Goal: Task Accomplishment & Management: Manage account settings

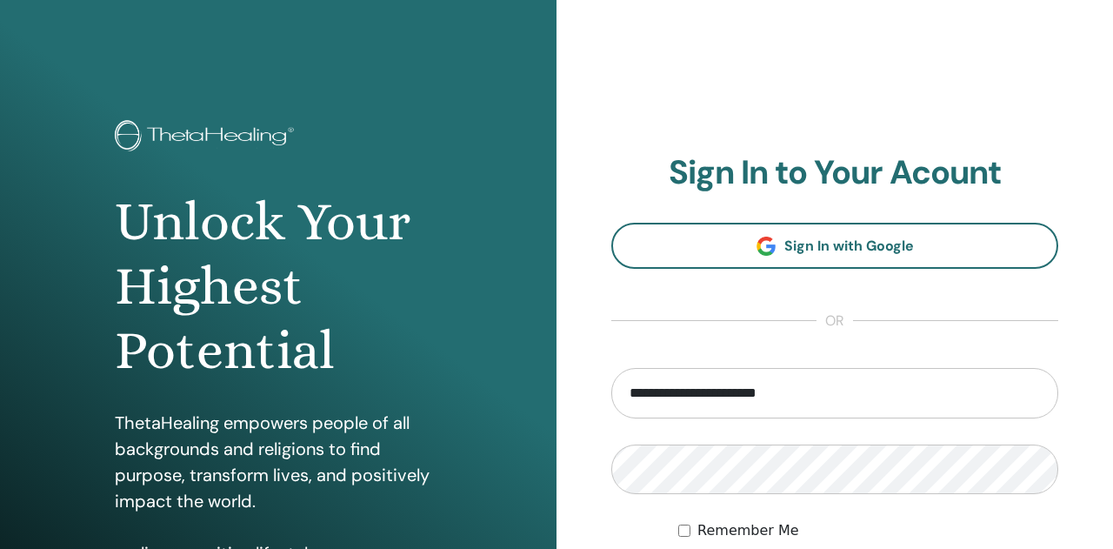
type input "**********"
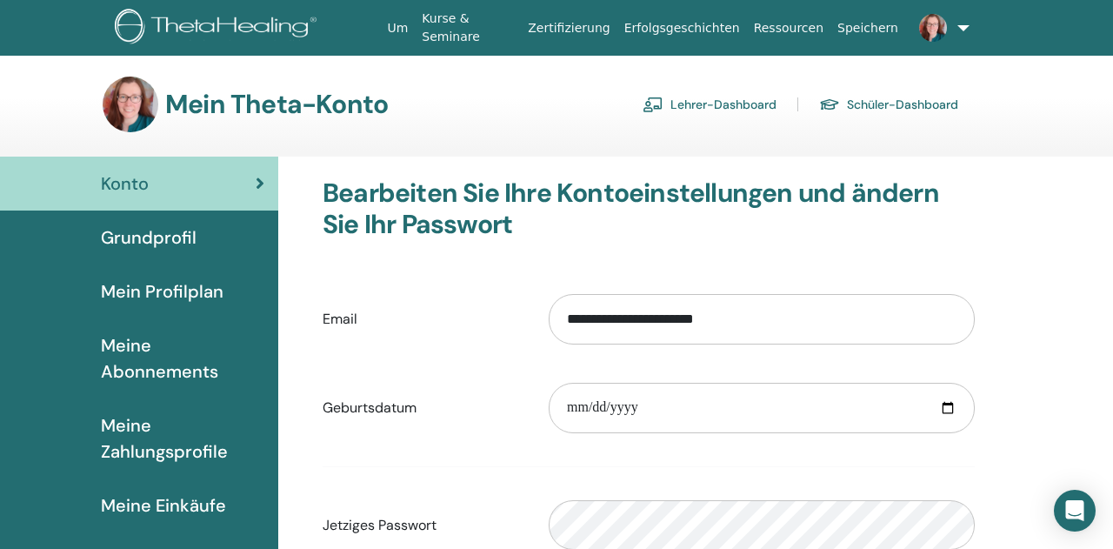
click at [733, 104] on link "Lehrer-Dashboard" at bounding box center [710, 104] width 134 height 28
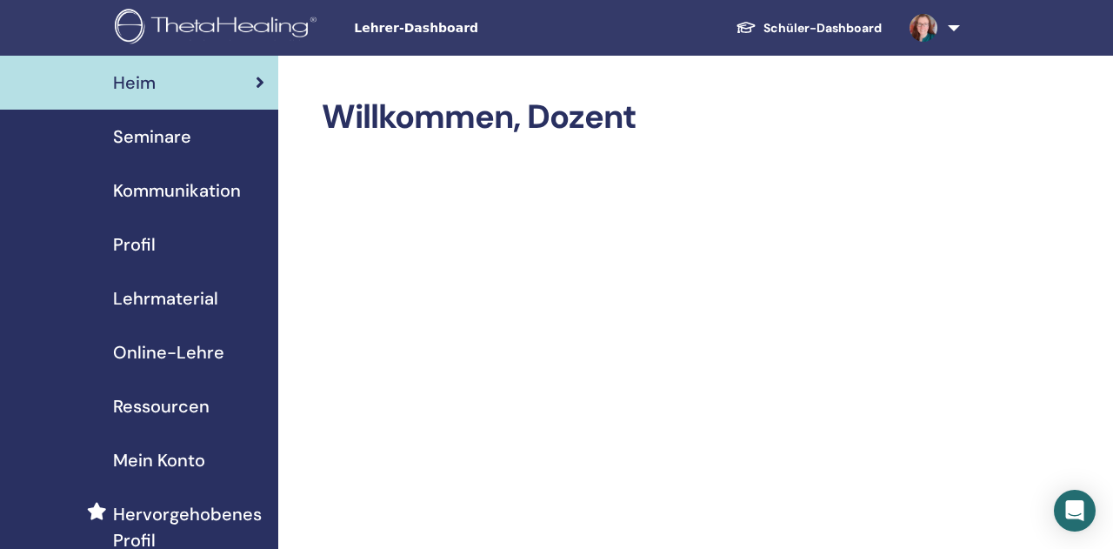
click at [130, 136] on span "Seminare" at bounding box center [152, 137] width 78 height 26
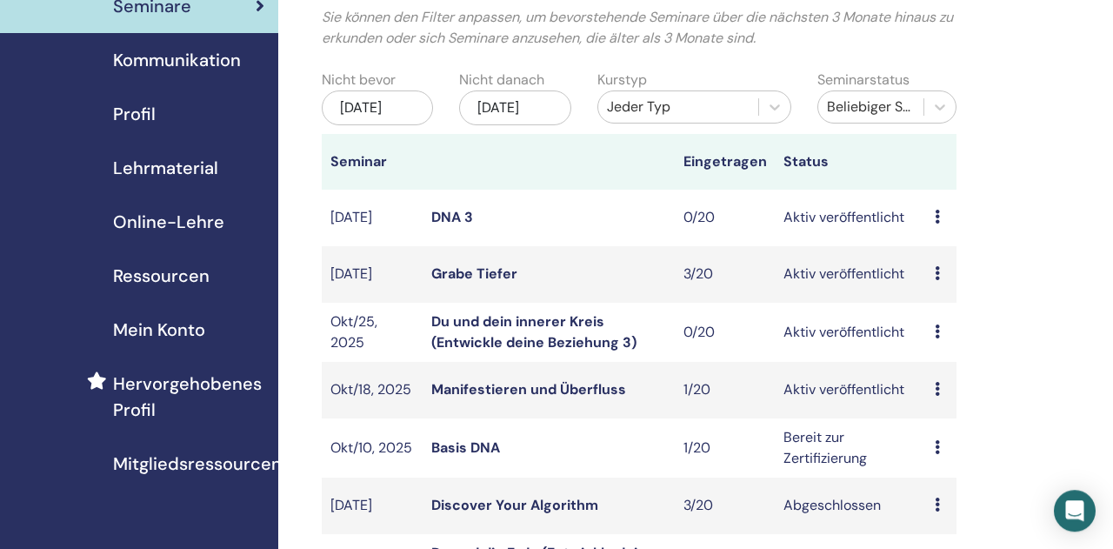
scroll to position [181, 0]
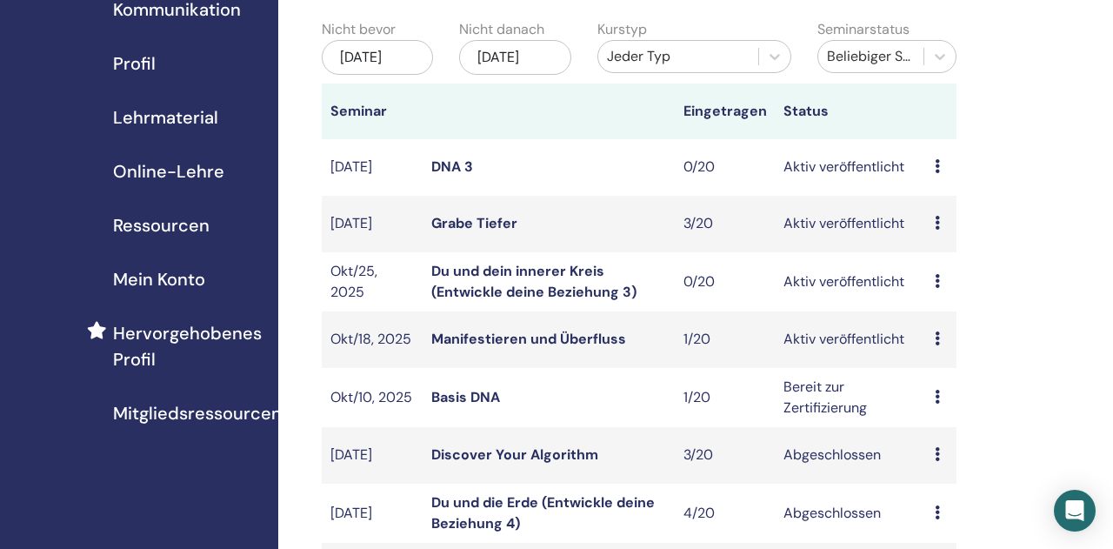
click at [573, 291] on link "Du und dein innerer Kreis (Entwickle deine Beziehung 3)" at bounding box center [533, 281] width 205 height 39
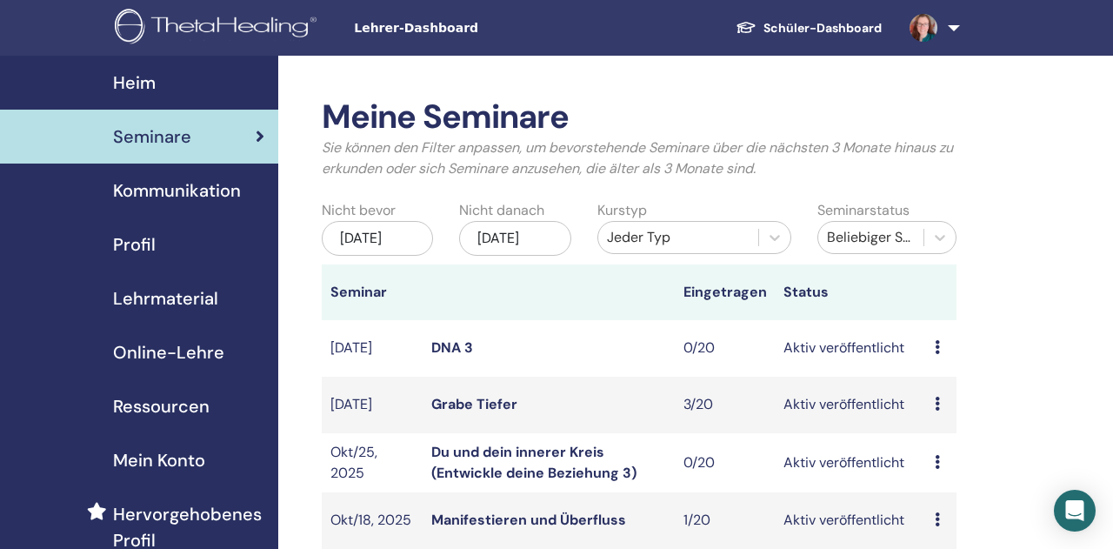
scroll to position [181, 0]
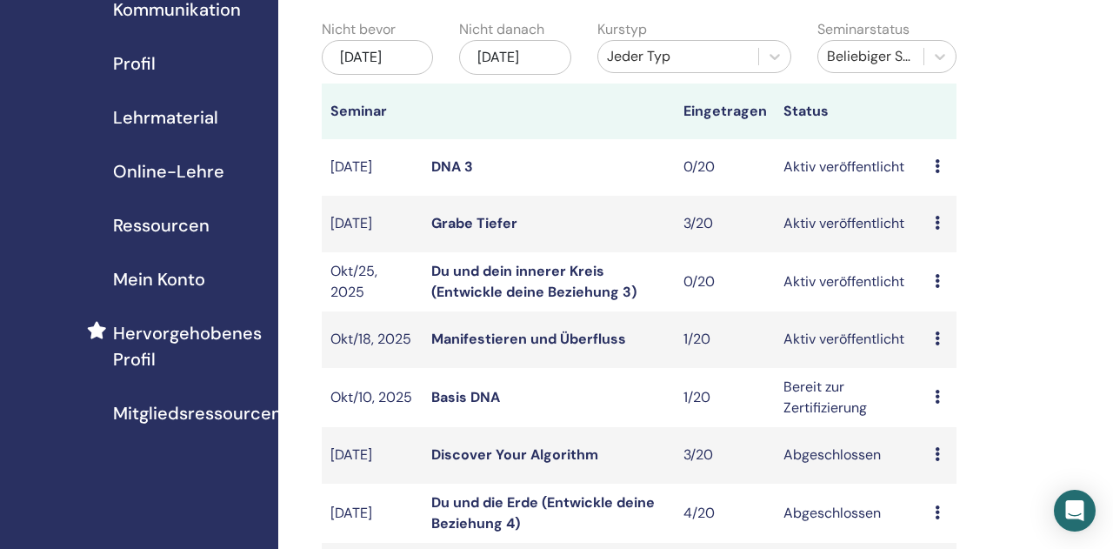
click at [939, 288] on icon at bounding box center [937, 281] width 5 height 14
click at [946, 391] on p "Absagen" at bounding box center [949, 394] width 70 height 21
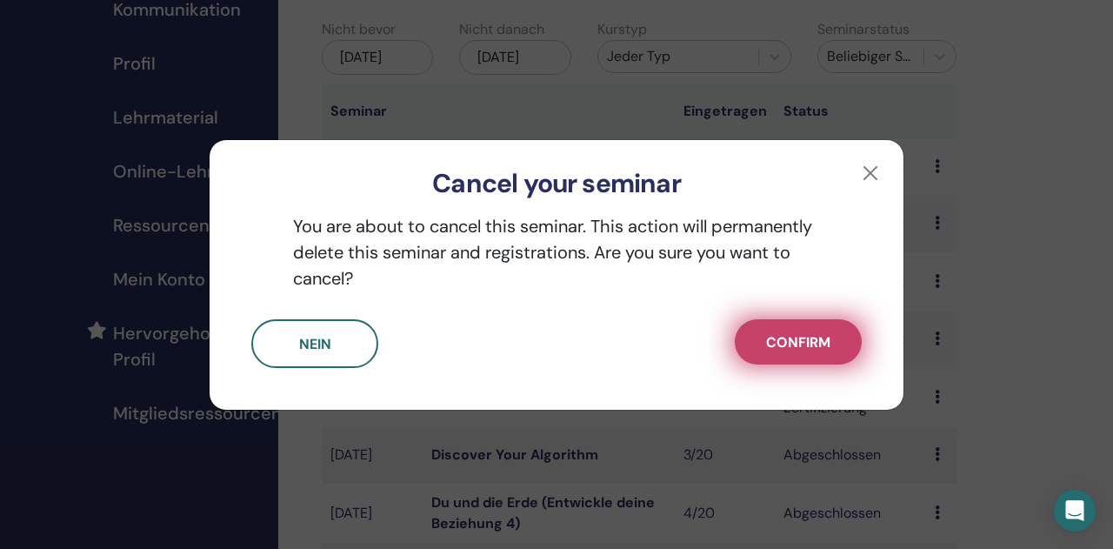
click at [815, 335] on span "Confirm" at bounding box center [798, 342] width 64 height 18
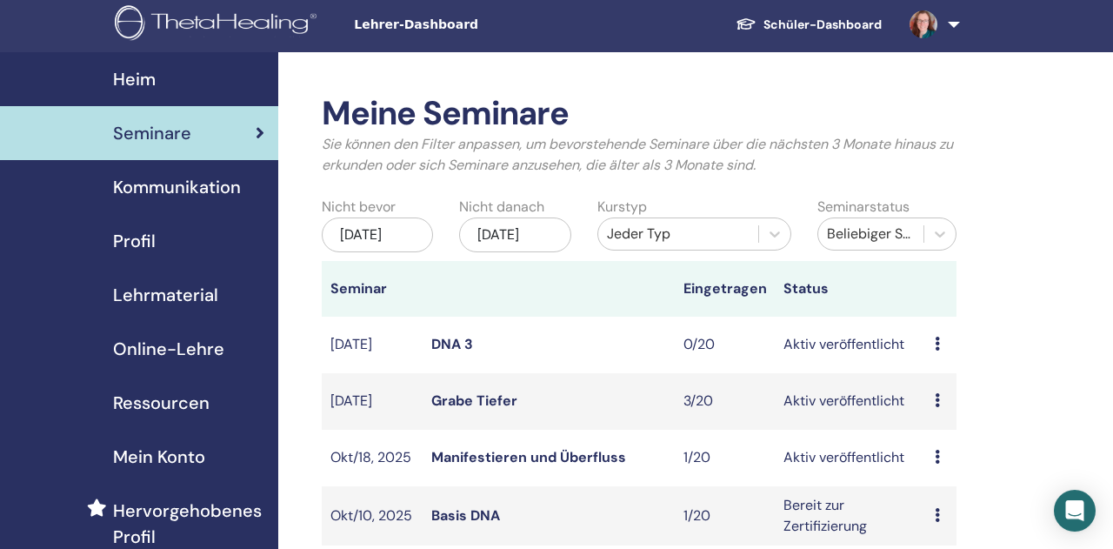
scroll to position [0, 0]
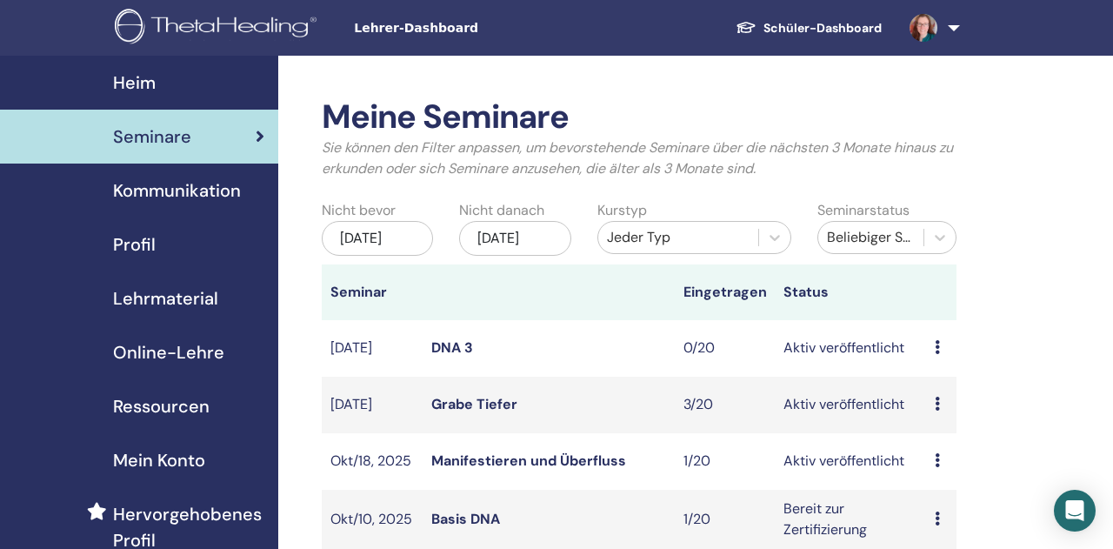
click at [946, 32] on link at bounding box center [931, 28] width 71 height 56
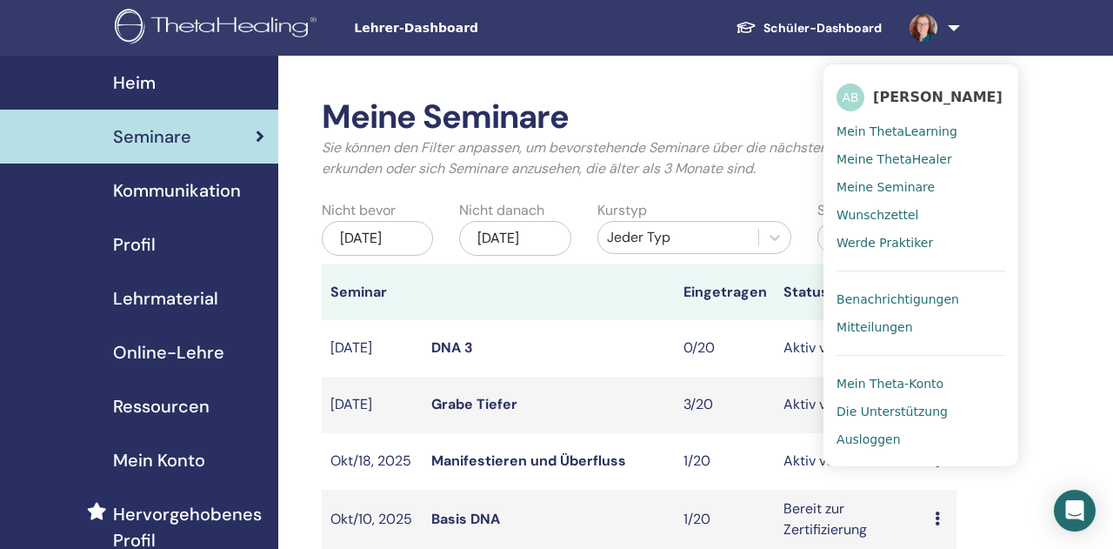
click at [881, 438] on span "Ausloggen" at bounding box center [868, 439] width 63 height 16
